Goal: Task Accomplishment & Management: Manage account settings

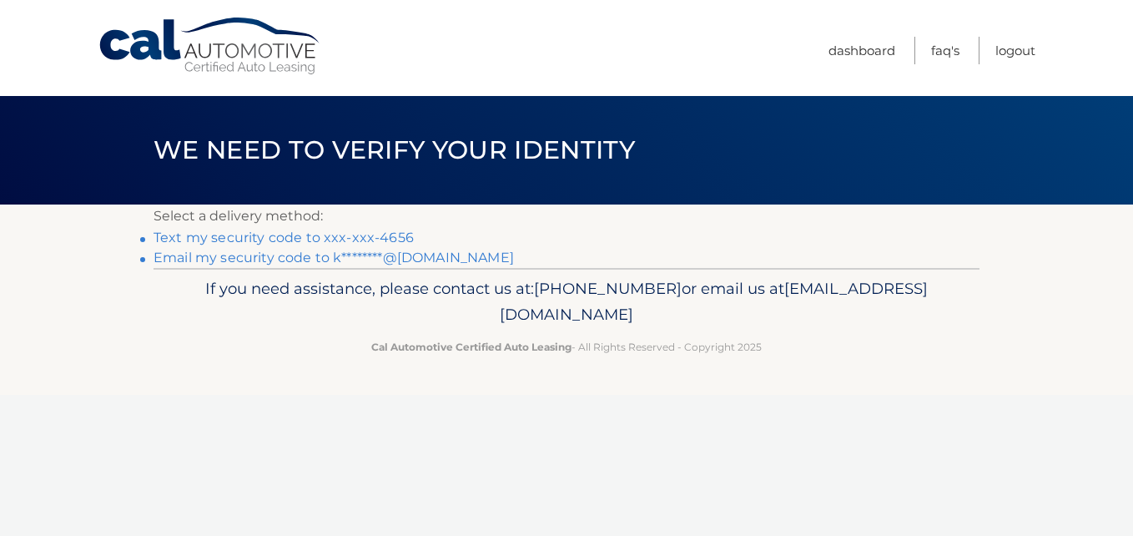
click at [394, 235] on link "Text my security code to xxx-xxx-4656" at bounding box center [284, 237] width 260 height 16
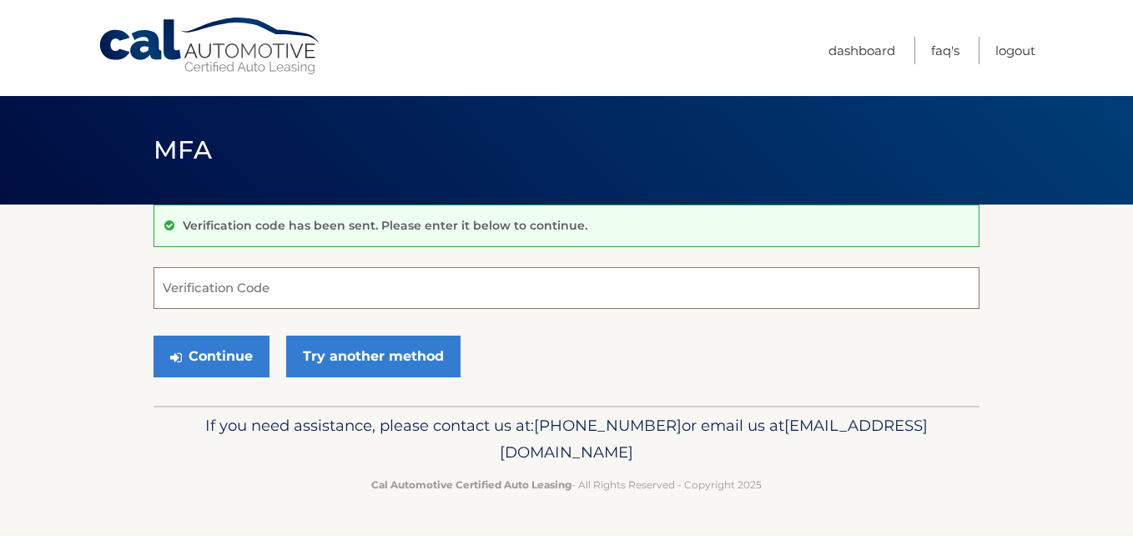
click at [339, 285] on input "Verification Code" at bounding box center [567, 288] width 826 height 42
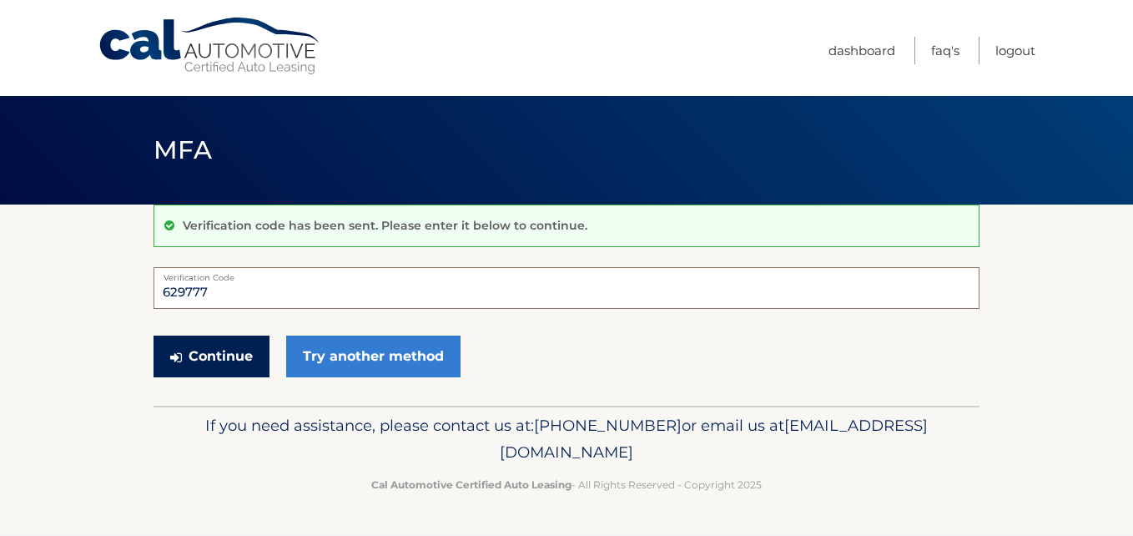
type input "629777"
click at [194, 359] on button "Continue" at bounding box center [212, 356] width 116 height 42
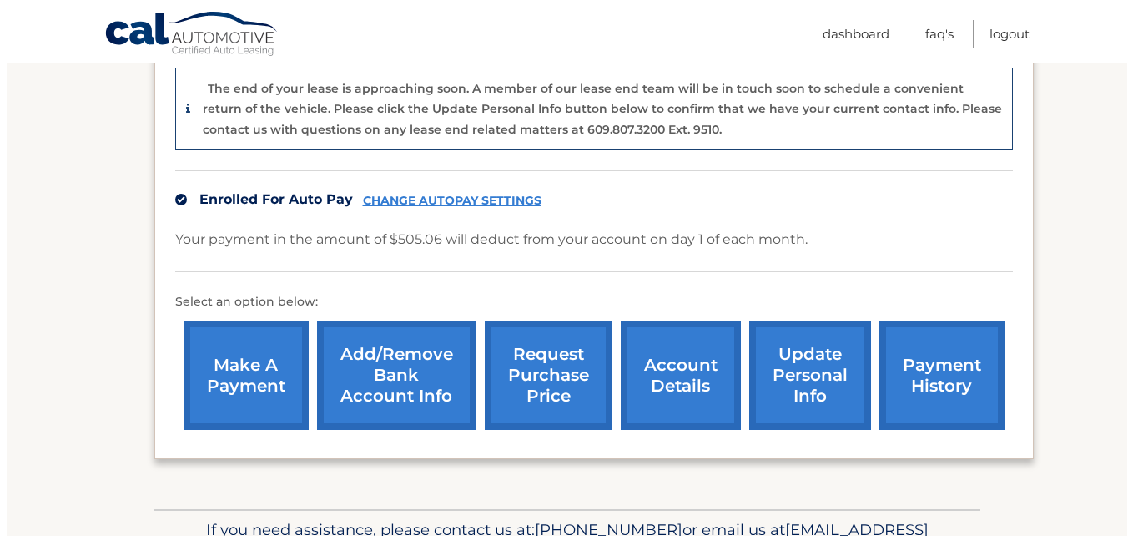
scroll to position [417, 0]
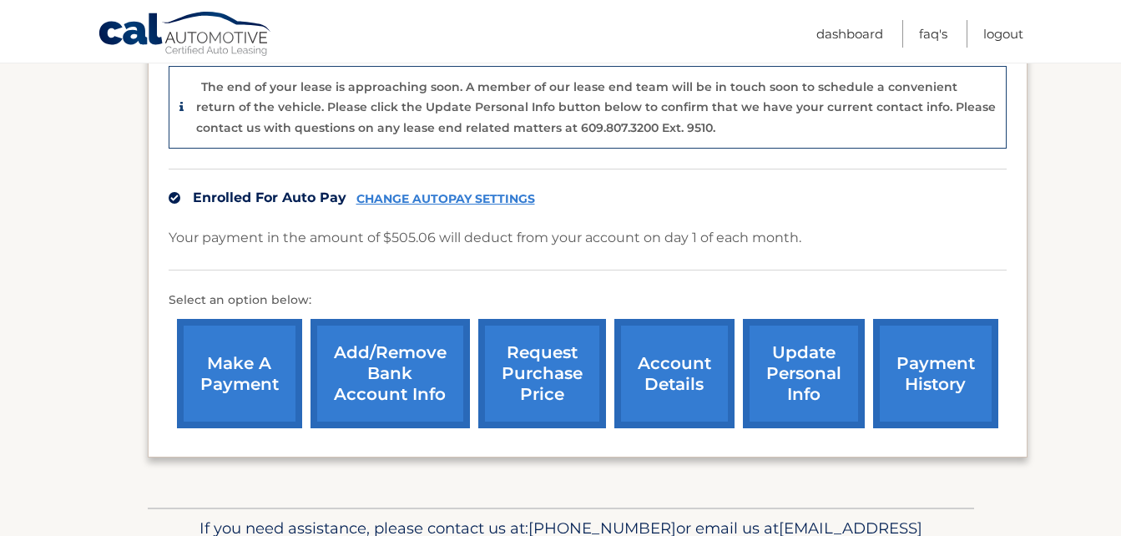
click at [542, 373] on link "request purchase price" at bounding box center [542, 373] width 128 height 109
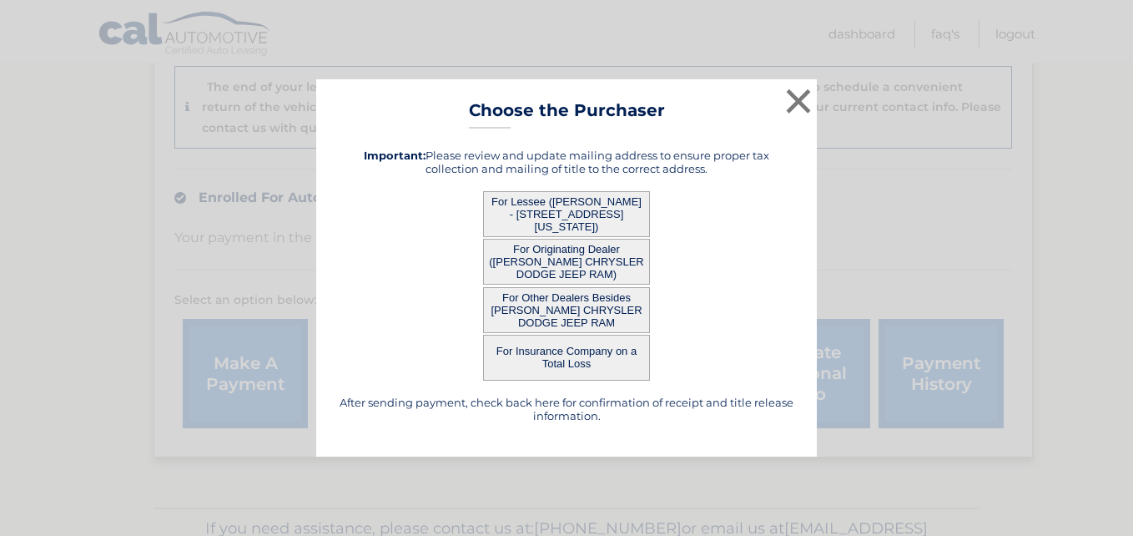
click at [563, 209] on button "For Lessee (KEVIN HORTON - 15 NORTH WASHINGTON ST, , NORTH EAST, PA 16428)" at bounding box center [566, 214] width 167 height 46
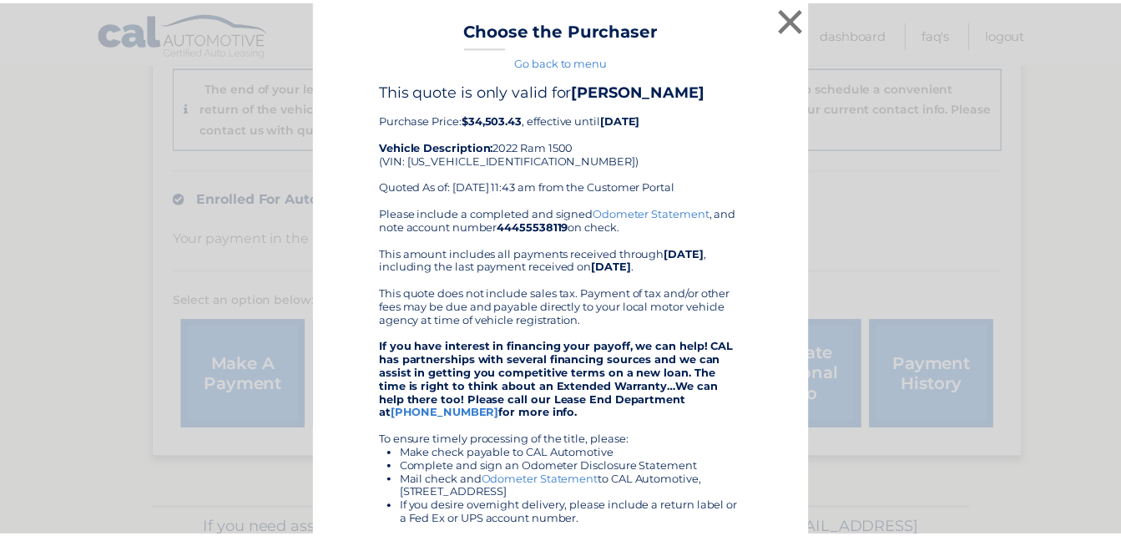
scroll to position [0, 0]
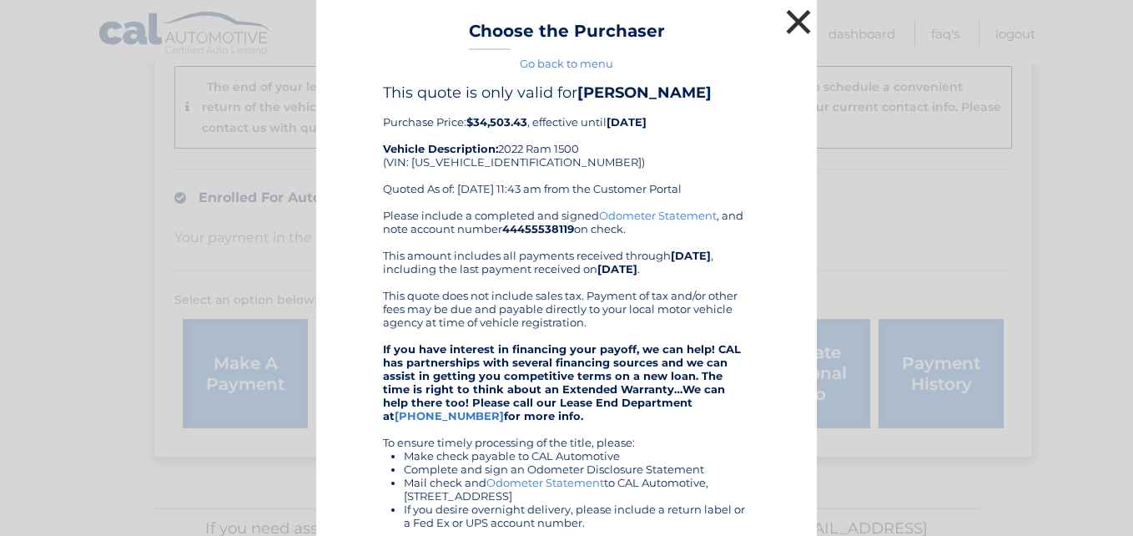
click at [792, 16] on button "×" at bounding box center [798, 21] width 33 height 33
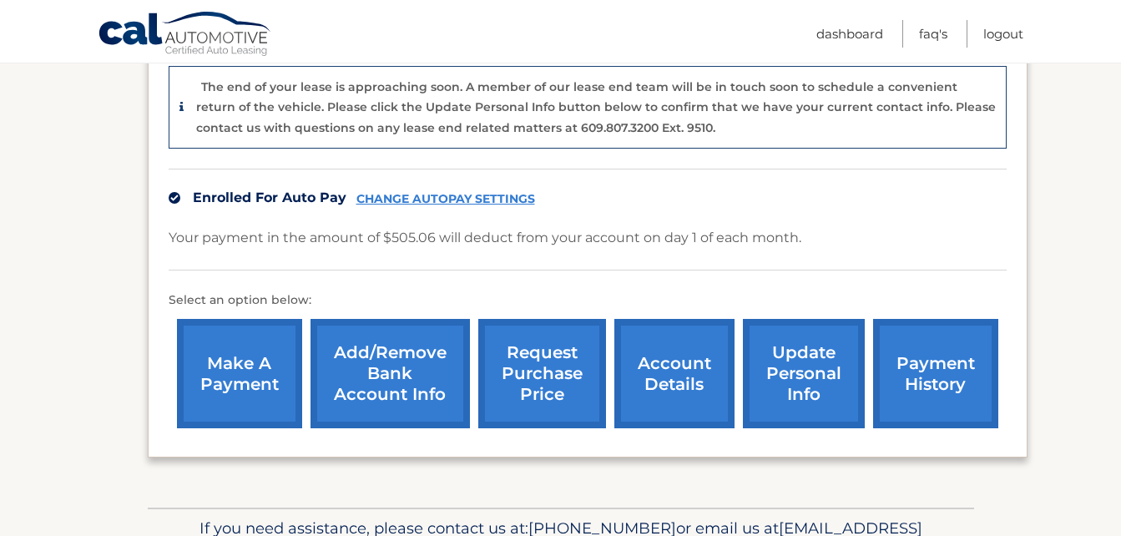
click at [675, 369] on link "account details" at bounding box center [674, 373] width 120 height 109
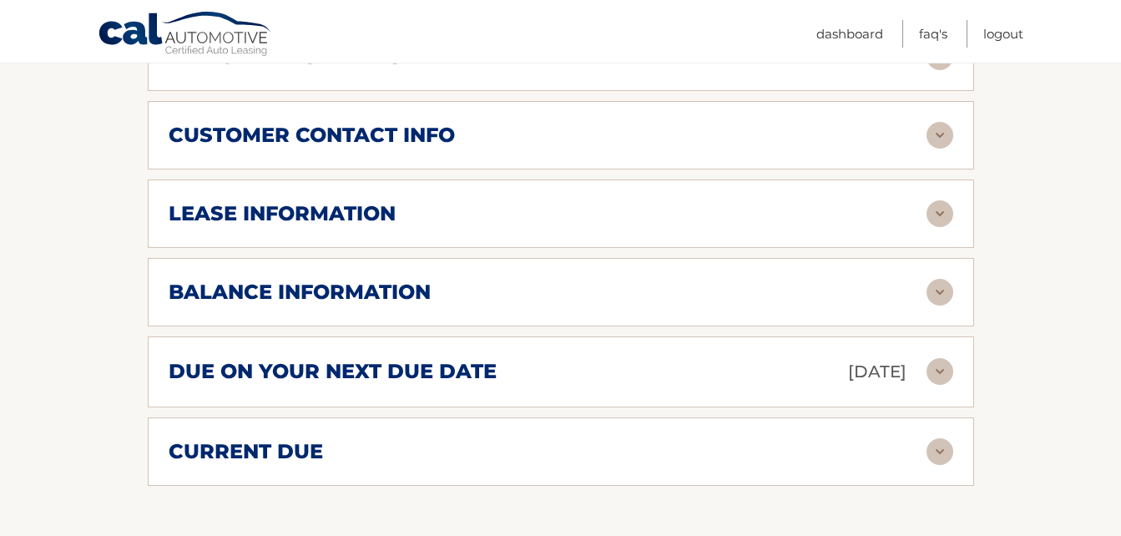
scroll to position [834, 0]
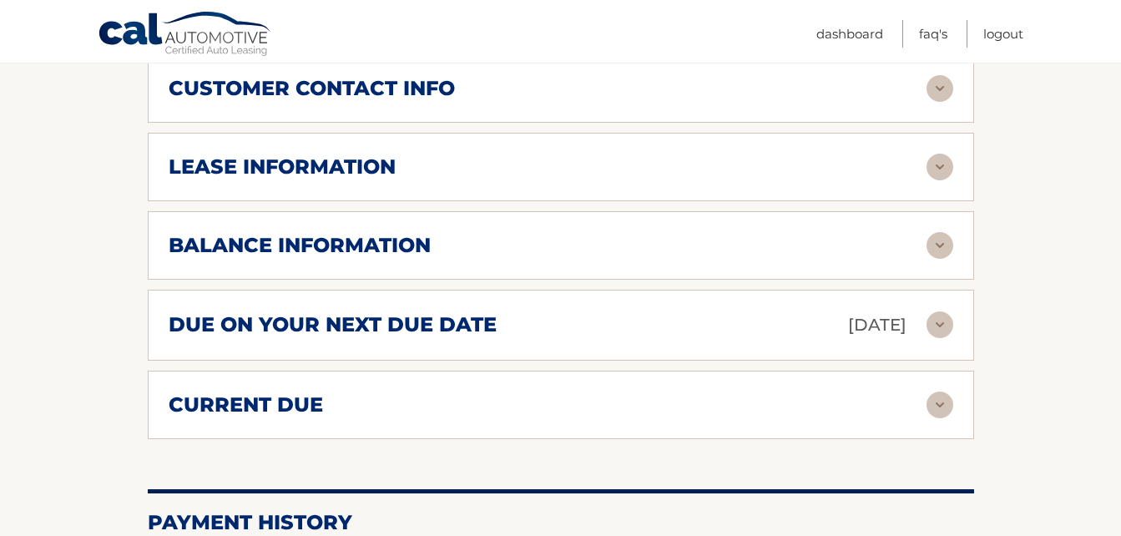
click at [698, 235] on div "balance information" at bounding box center [548, 245] width 758 height 25
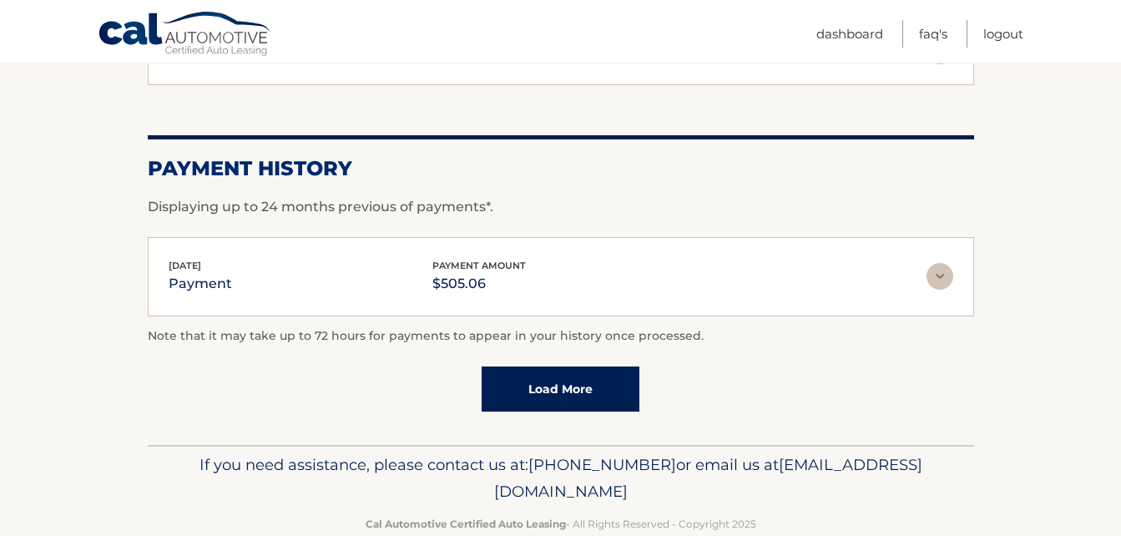
scroll to position [1418, 0]
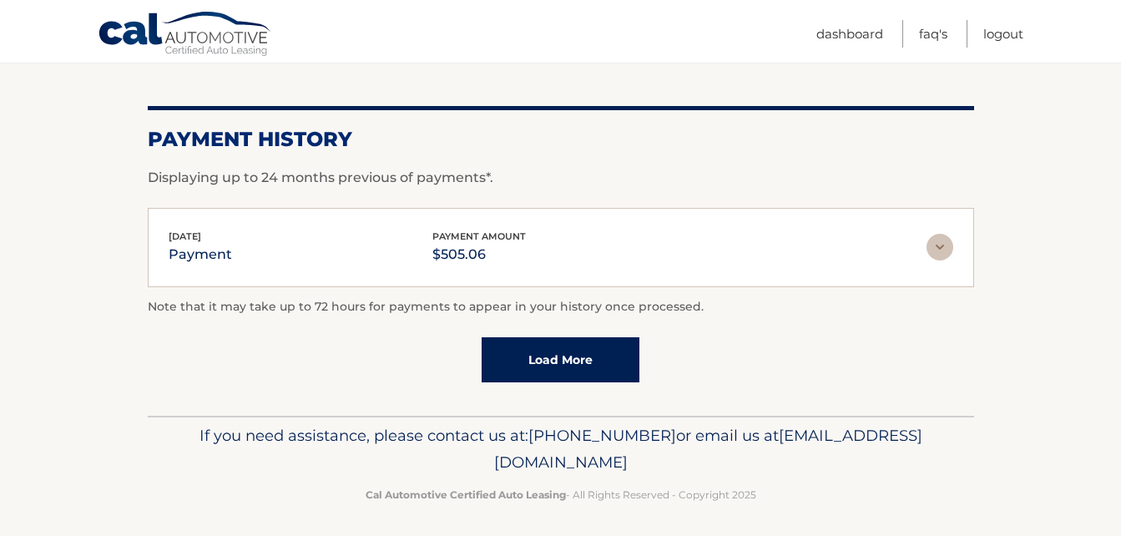
click at [558, 358] on link "Load More" at bounding box center [560, 359] width 158 height 45
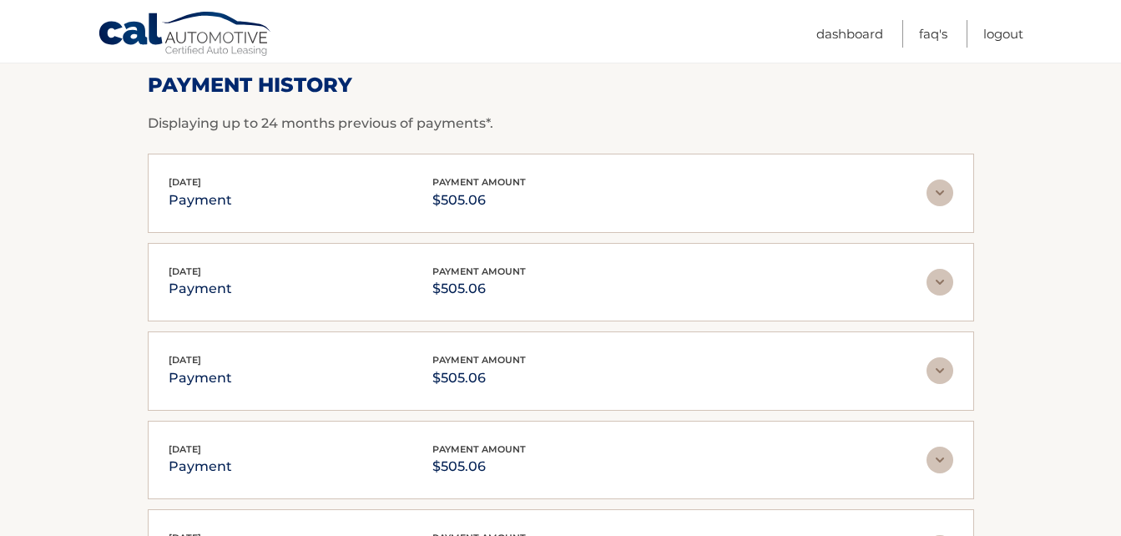
scroll to position [1502, 0]
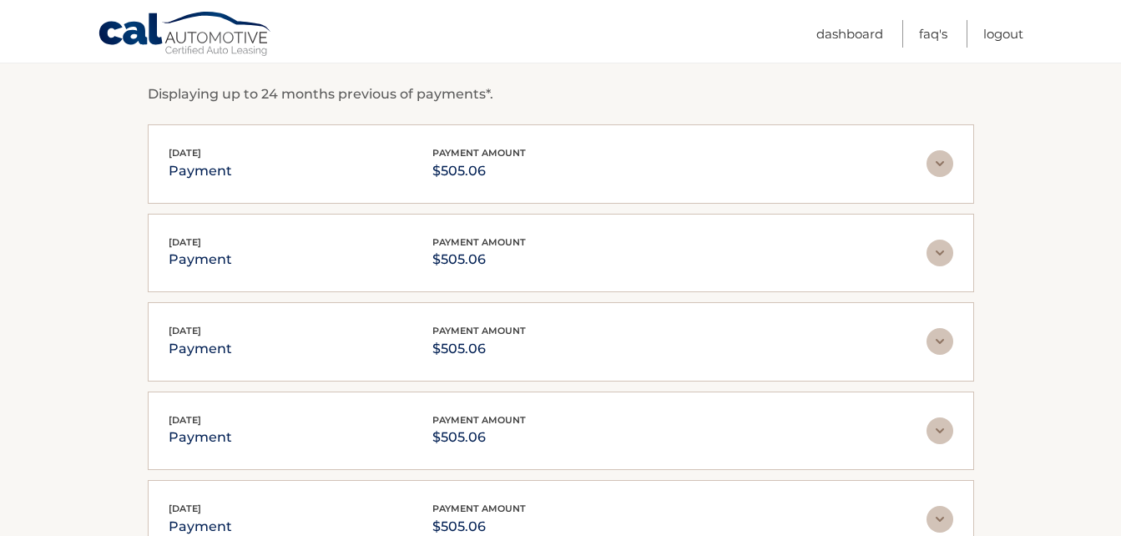
click at [834, 169] on div "Oct 01, 2025 payment payment amount $505.06" at bounding box center [548, 164] width 758 height 38
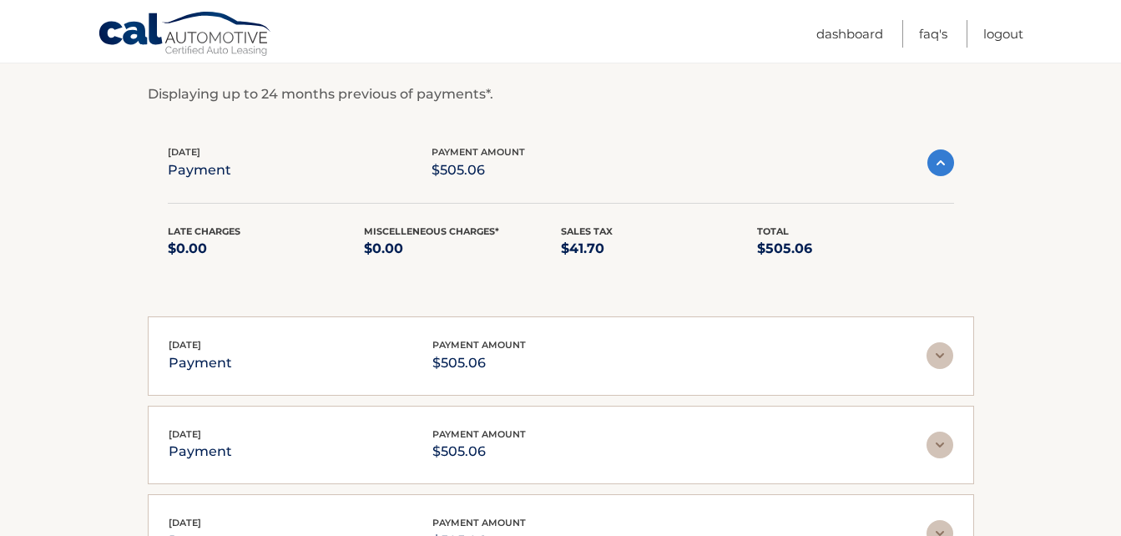
click at [787, 355] on div "Sep 02, 2025 payment payment amount $505.06" at bounding box center [548, 356] width 758 height 38
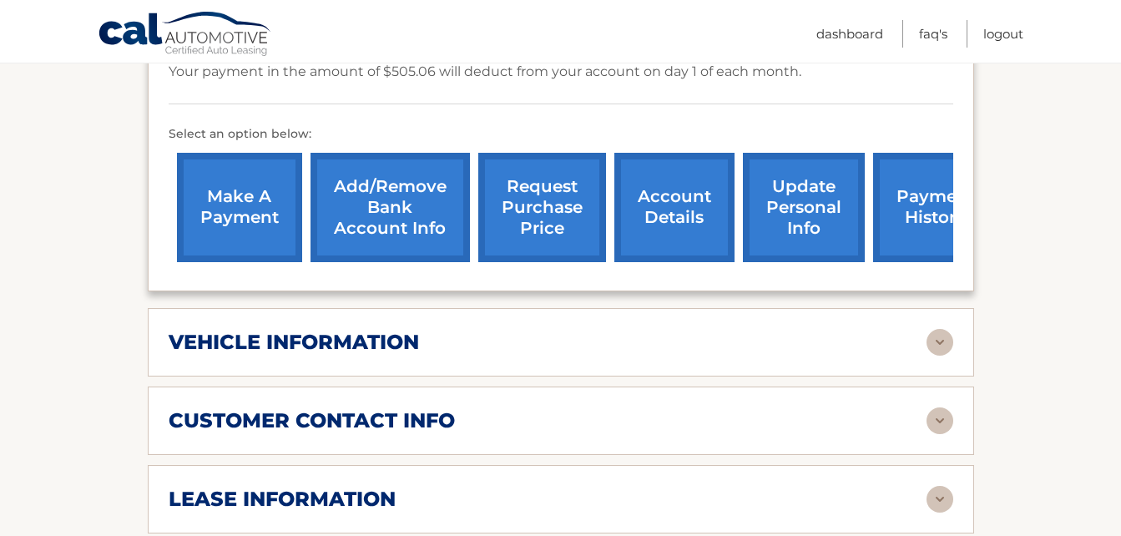
scroll to position [501, 0]
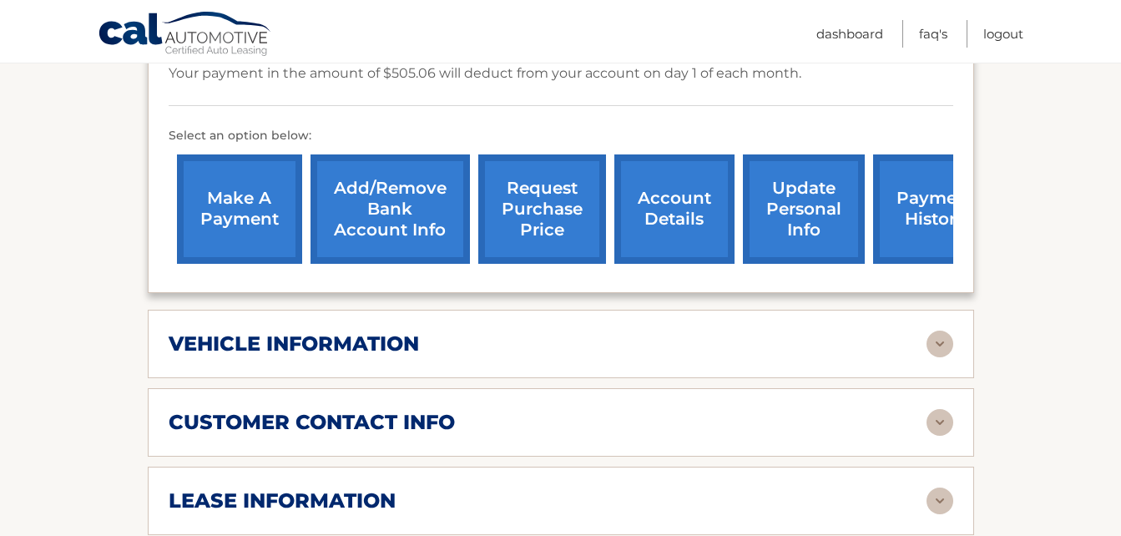
click at [909, 200] on link "payment history" at bounding box center [935, 208] width 125 height 109
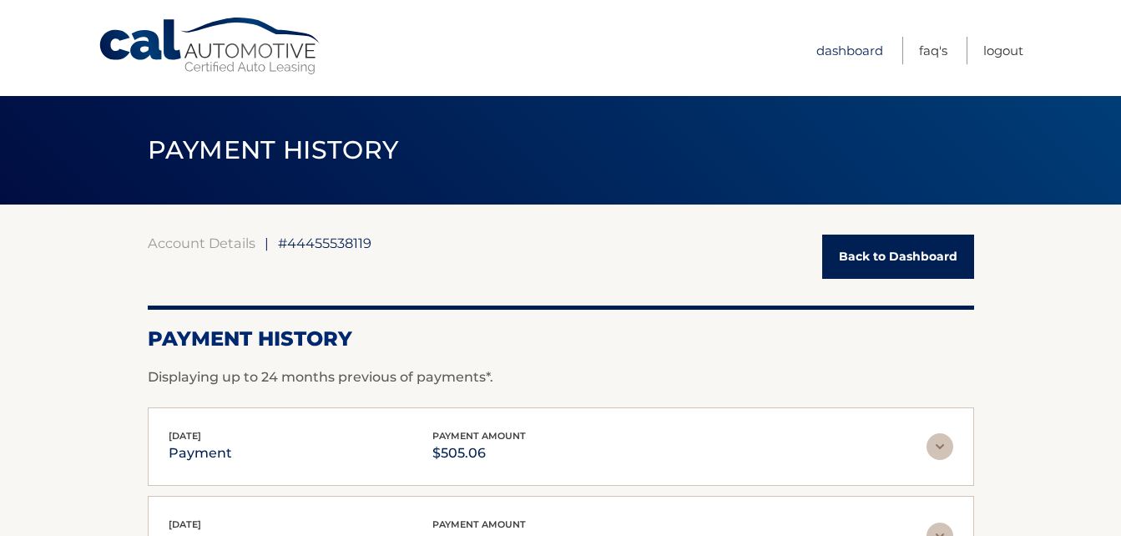
click at [859, 44] on link "Dashboard" at bounding box center [849, 51] width 67 height 28
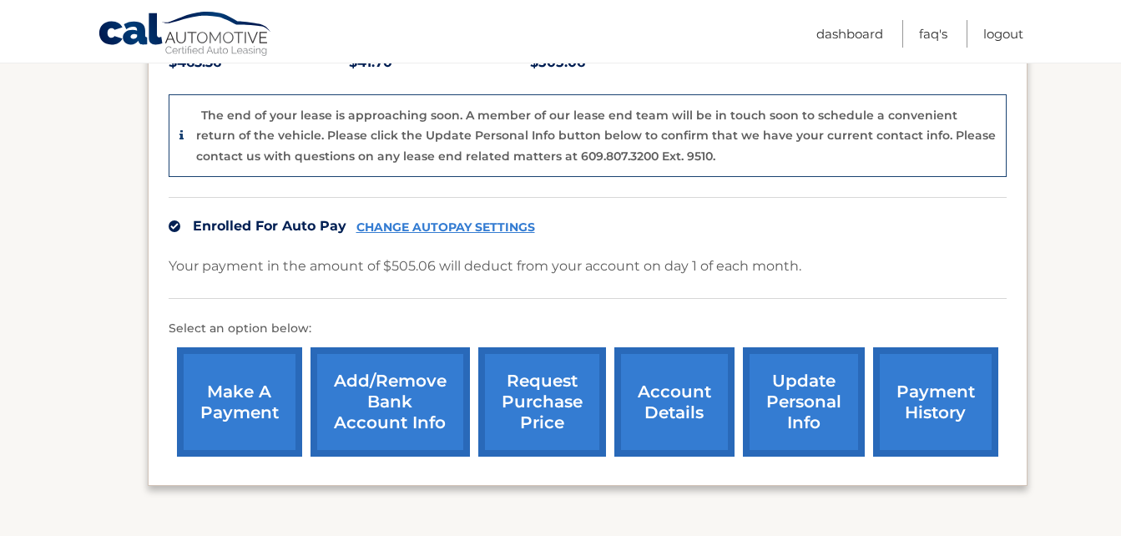
scroll to position [417, 0]
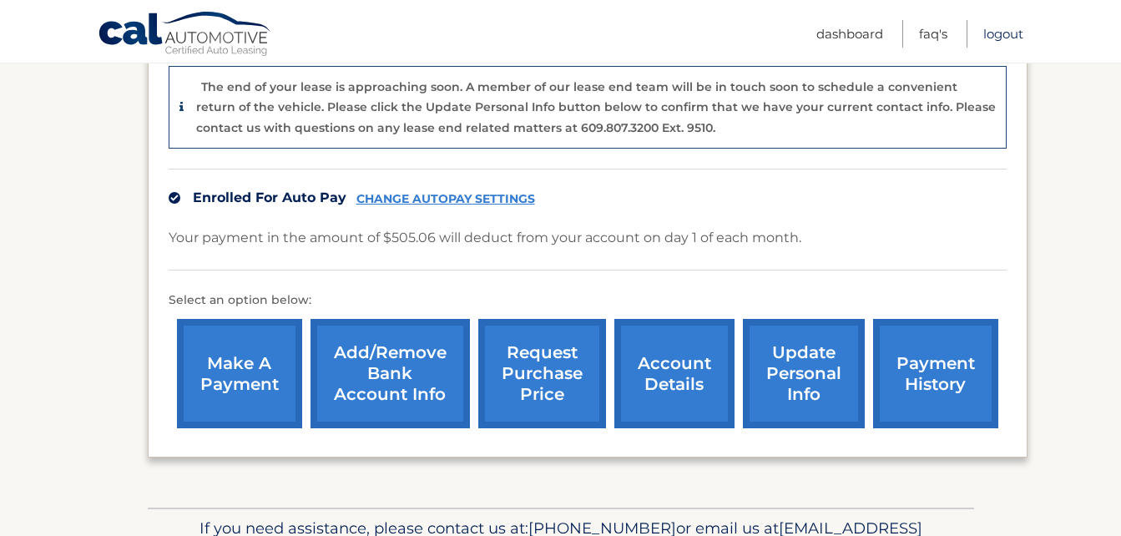
click at [1011, 32] on link "Logout" at bounding box center [1003, 34] width 40 height 28
